Goal: Information Seeking & Learning: Learn about a topic

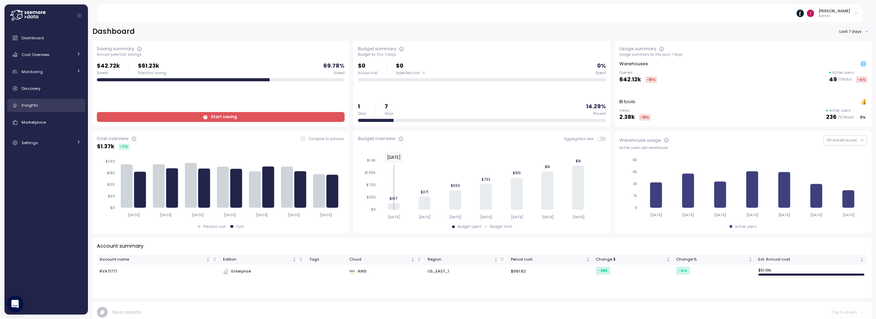
click at [32, 101] on link "Insights" at bounding box center [46, 106] width 78 height 14
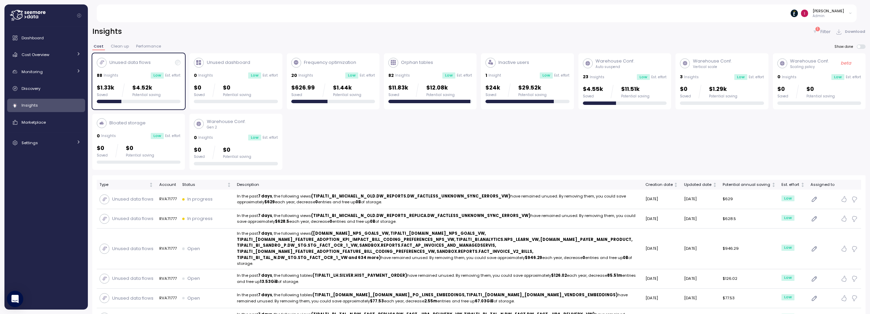
click at [116, 47] on span "Clean up" at bounding box center [120, 46] width 18 height 4
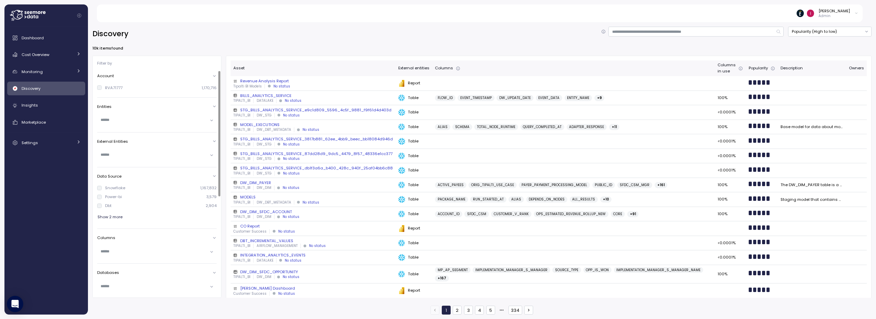
click at [116, 215] on span "Show 2 more" at bounding box center [109, 217] width 25 height 9
click at [276, 94] on div "BILLS_ANALYTICS_SERVICE" at bounding box center [312, 95] width 159 height 5
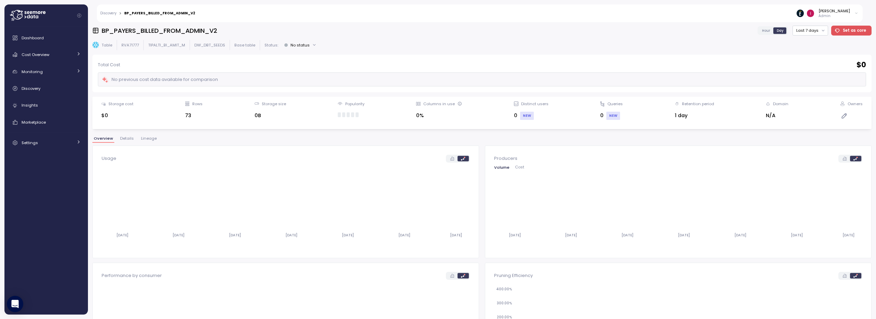
scroll to position [1, 0]
click at [160, 139] on div "Overview Details Lineage" at bounding box center [481, 140] width 779 height 9
click at [152, 138] on span "Lineage" at bounding box center [149, 138] width 16 height 4
